Goal: Information Seeking & Learning: Learn about a topic

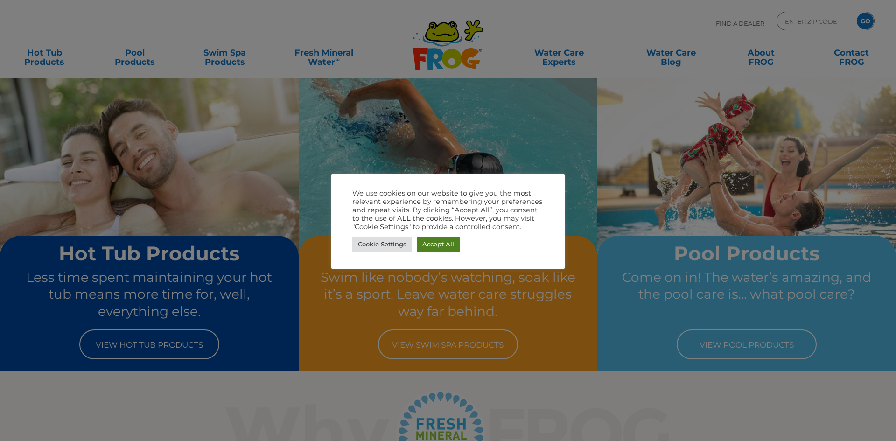
click at [435, 241] on link "Accept All" at bounding box center [438, 244] width 43 height 14
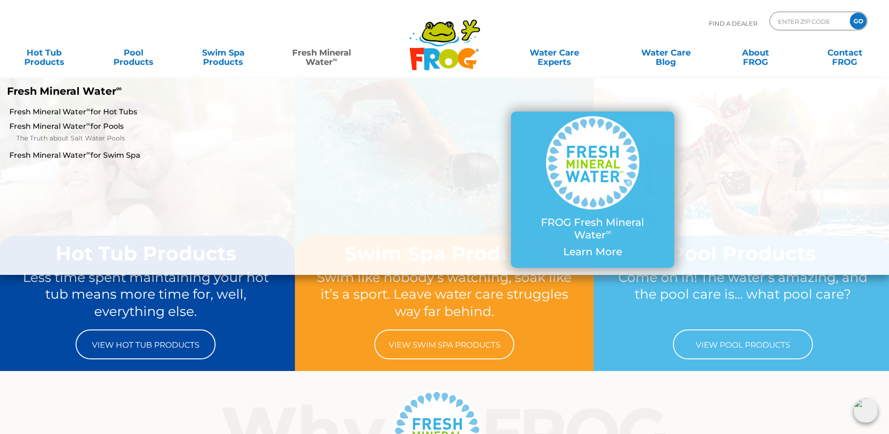
click at [318, 55] on link "Fresh Mineral Water ∞" at bounding box center [321, 52] width 87 height 19
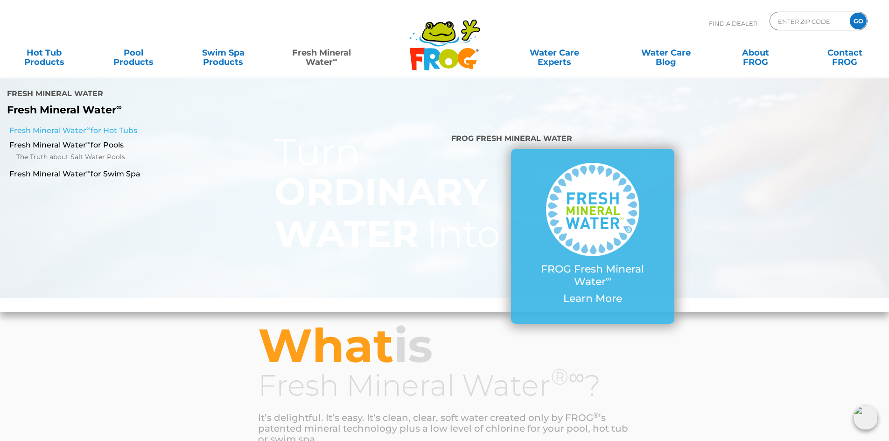
click at [110, 127] on link "Fresh Mineral Water ∞ for Hot Tubs" at bounding box center [152, 131] width 287 height 10
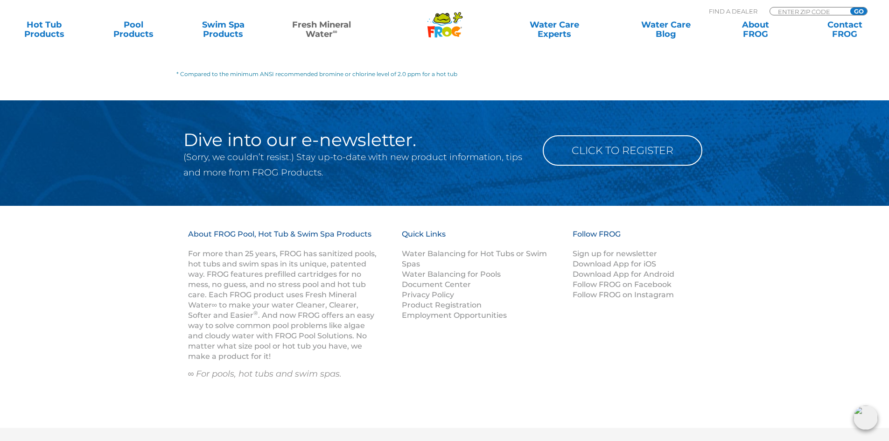
scroll to position [1354, 0]
